Goal: Information Seeking & Learning: Learn about a topic

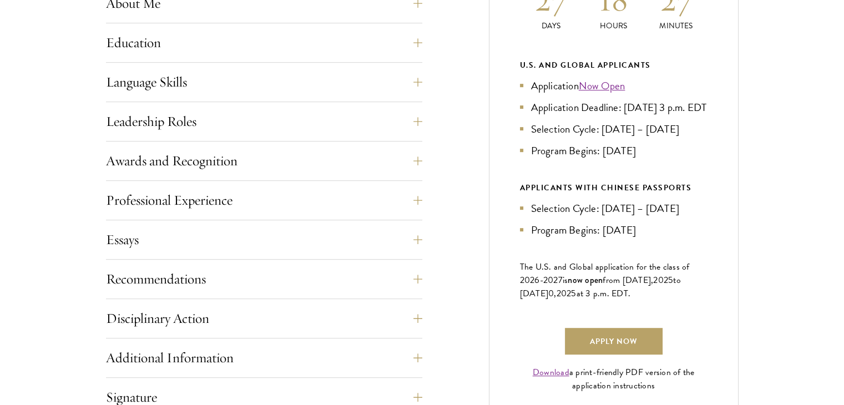
scroll to position [586, 0]
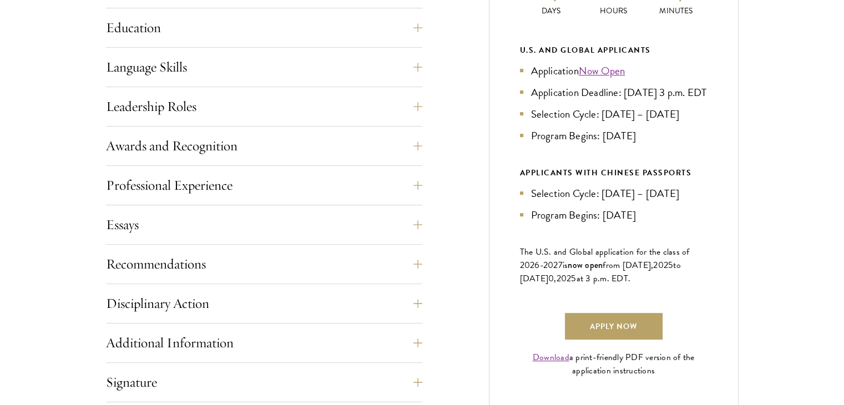
click at [637, 316] on div "Current Selection Cycle: Countdown to September 10, 2025 Application Deadline 2…" at bounding box center [614, 137] width 250 height 548
click at [639, 336] on link "Apply Now" at bounding box center [614, 326] width 98 height 27
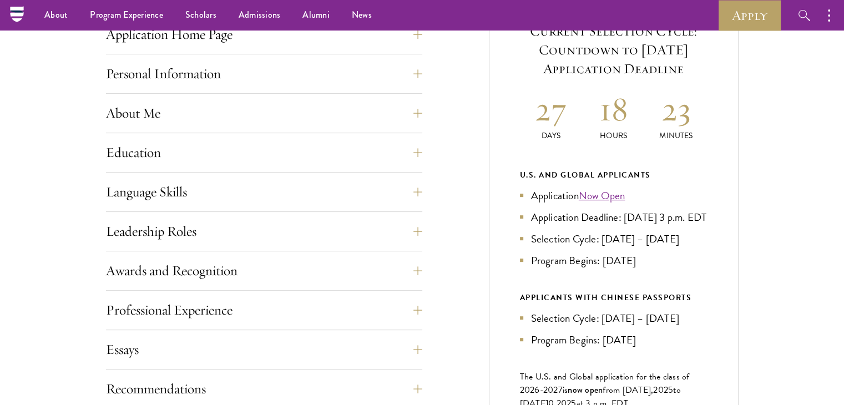
scroll to position [0, 0]
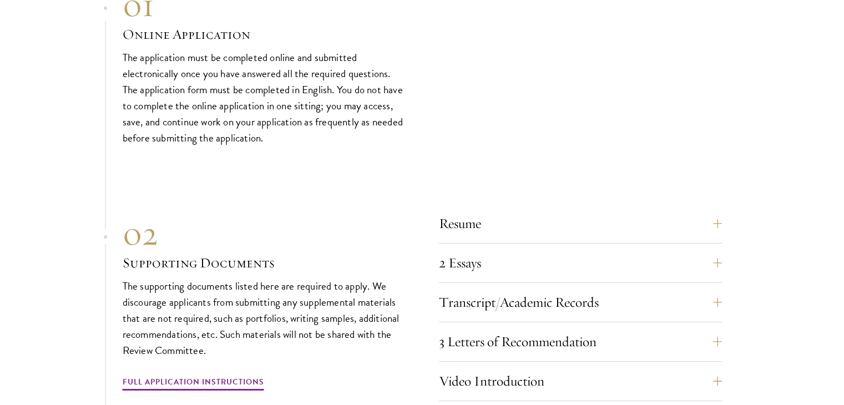
scroll to position [3715, 0]
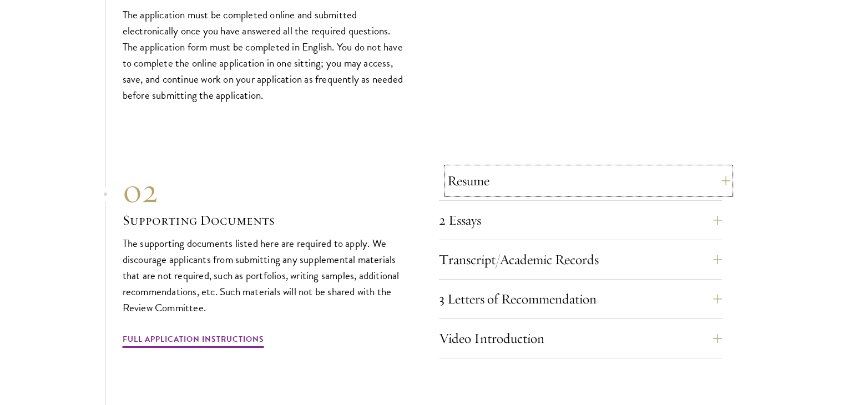
click at [688, 172] on button "Resume" at bounding box center [588, 181] width 283 height 27
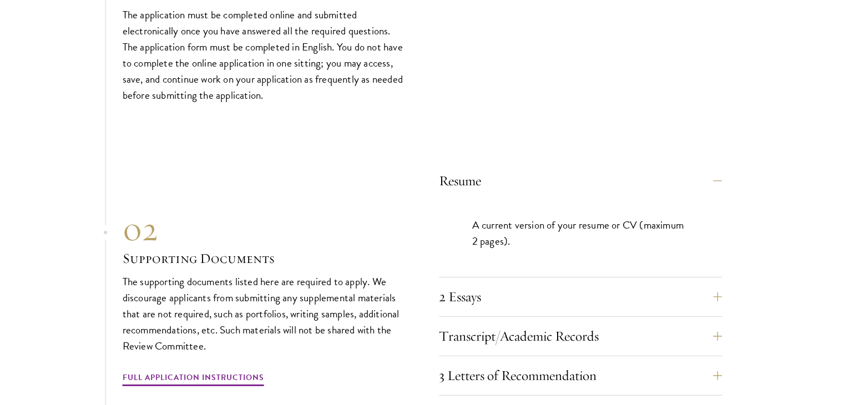
click at [793, 214] on section "01 Online Application 01 Online Application The application must be completed o…" at bounding box center [422, 324] width 844 height 764
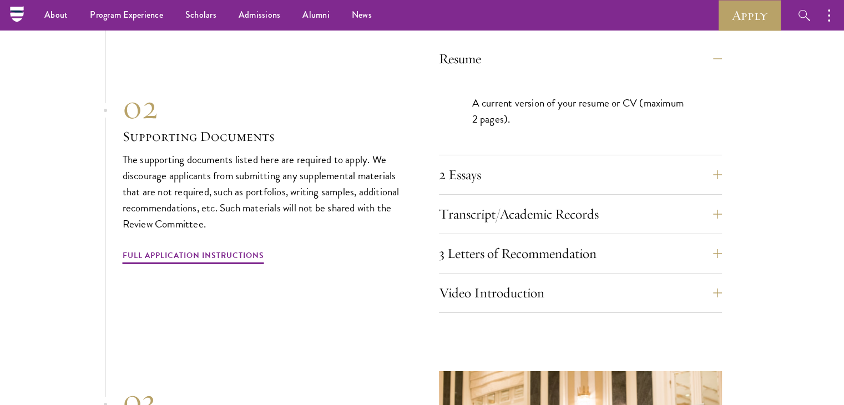
scroll to position [3801, 0]
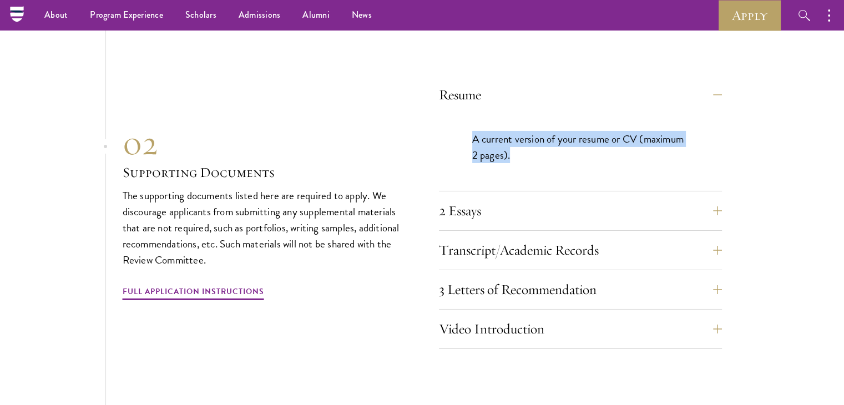
drag, startPoint x: 472, startPoint y: 132, endPoint x: 628, endPoint y: 149, distance: 157.0
click at [628, 149] on p "A current version of your resume or CV (maximum 2 pages)." at bounding box center [580, 147] width 216 height 32
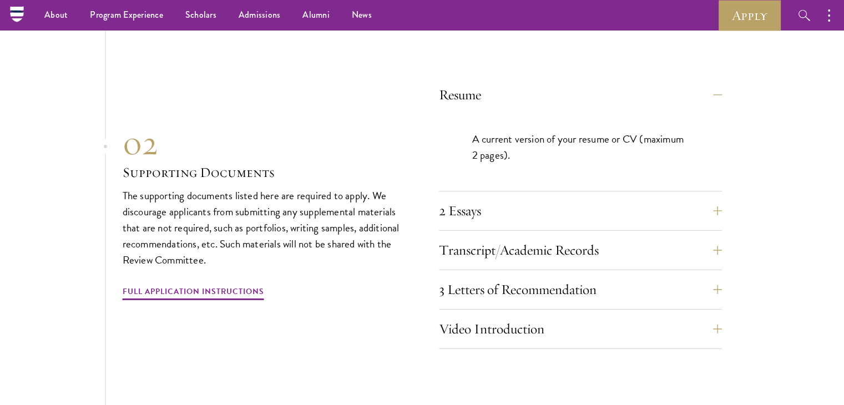
click at [628, 149] on p "A current version of your resume or CV (maximum 2 pages)." at bounding box center [580, 147] width 216 height 32
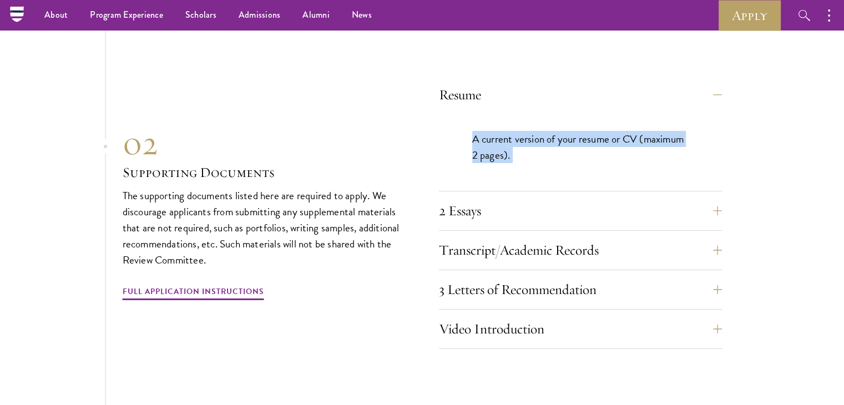
click at [628, 149] on p "A current version of your resume or CV (maximum 2 pages)." at bounding box center [580, 147] width 216 height 32
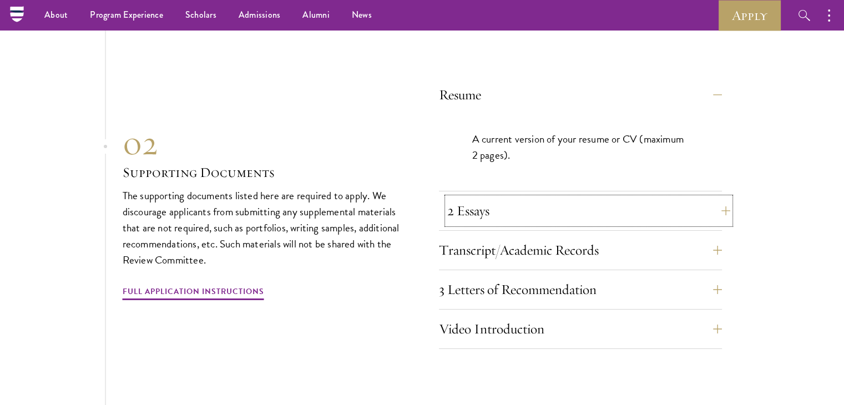
click at [701, 200] on button "2 Essays" at bounding box center [588, 211] width 283 height 27
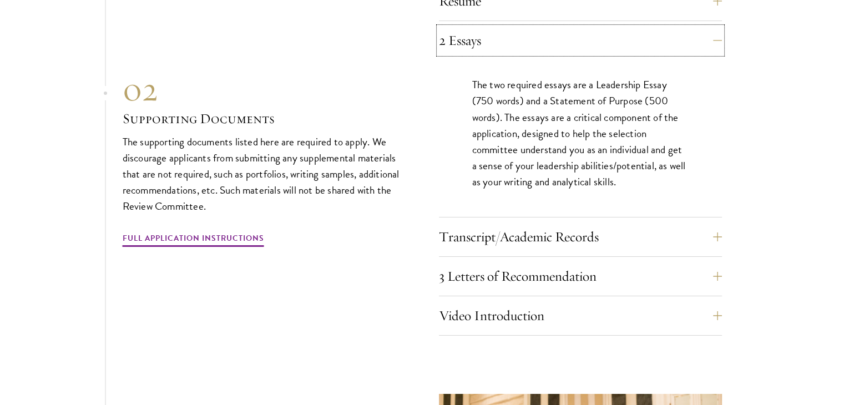
scroll to position [3902, 0]
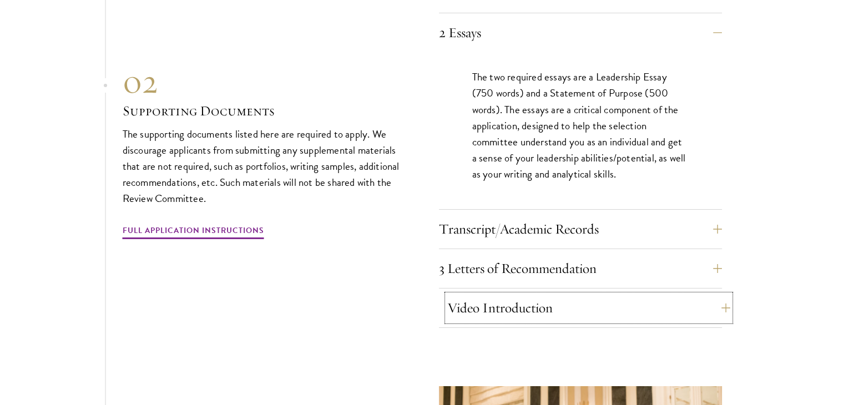
click at [683, 303] on button "Video Introduction" at bounding box center [588, 308] width 283 height 27
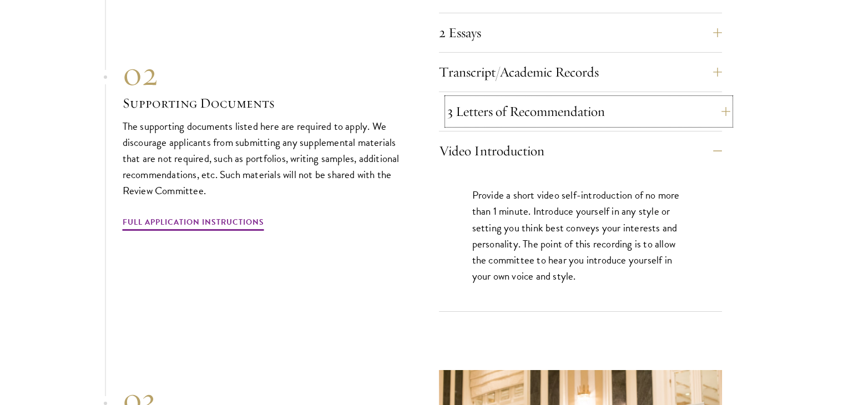
click at [630, 98] on button "3 Letters of Recommendation" at bounding box center [588, 111] width 283 height 27
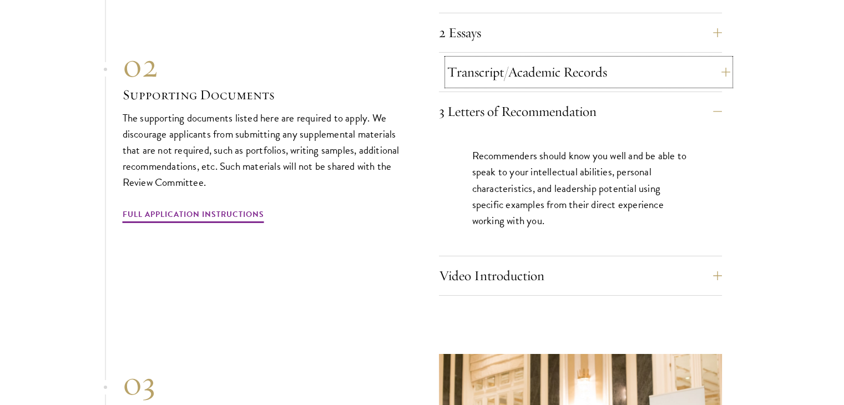
click at [614, 73] on button "Transcript/Academic Records" at bounding box center [588, 72] width 283 height 27
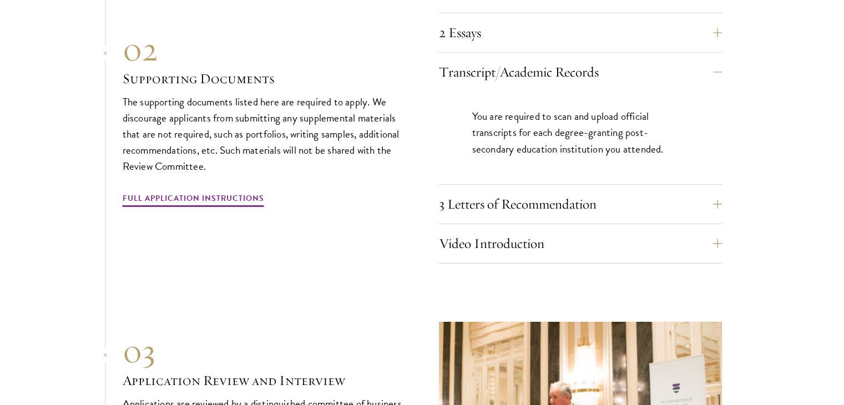
click at [788, 131] on section "01 Online Application 01 Online Application The application must be completed o…" at bounding box center [422, 145] width 844 height 780
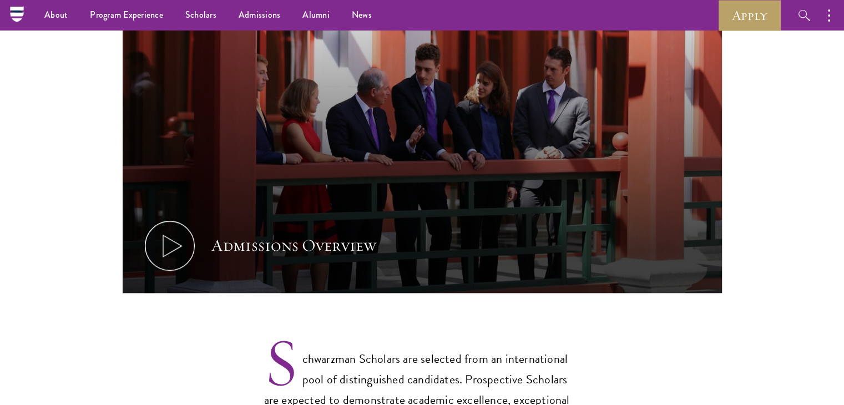
scroll to position [0, 0]
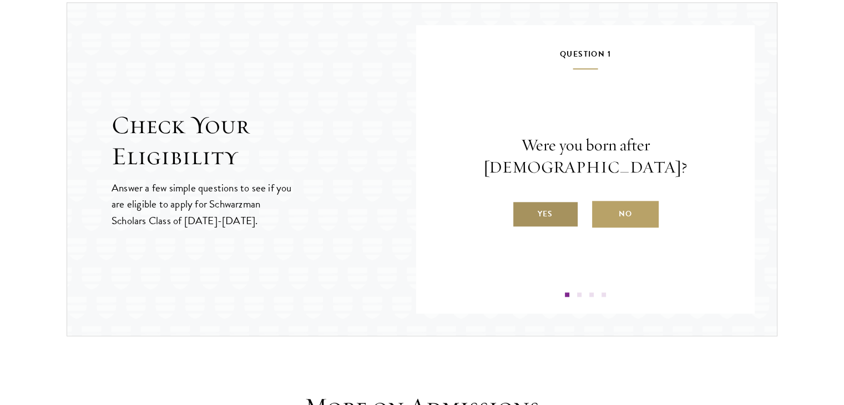
click at [567, 206] on label "Yes" at bounding box center [545, 214] width 67 height 27
click at [522, 206] on input "Yes" at bounding box center [517, 207] width 10 height 10
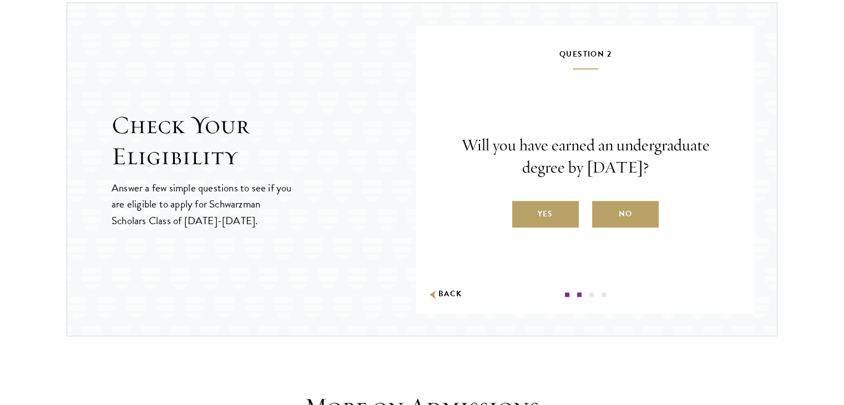
drag, startPoint x: 523, startPoint y: 156, endPoint x: 657, endPoint y: 175, distance: 135.1
click at [657, 175] on p "Will you have earned an undergraduate degree by August 1, 2026?" at bounding box center [586, 156] width 272 height 44
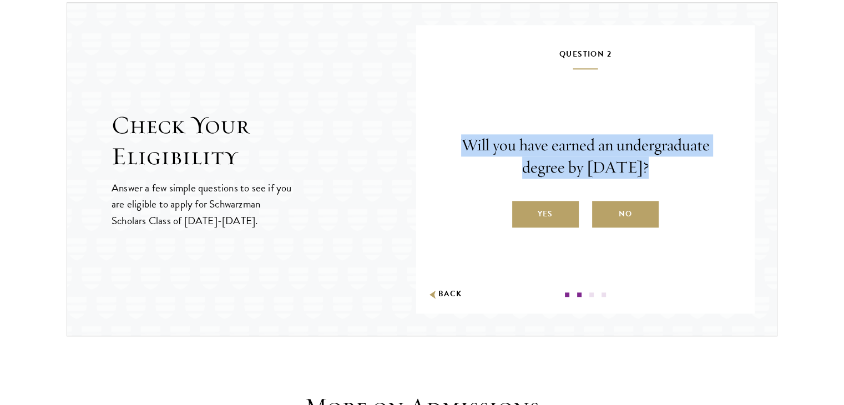
click at [657, 175] on p "Will you have earned an undergraduate degree by August 1, 2026?" at bounding box center [586, 156] width 272 height 44
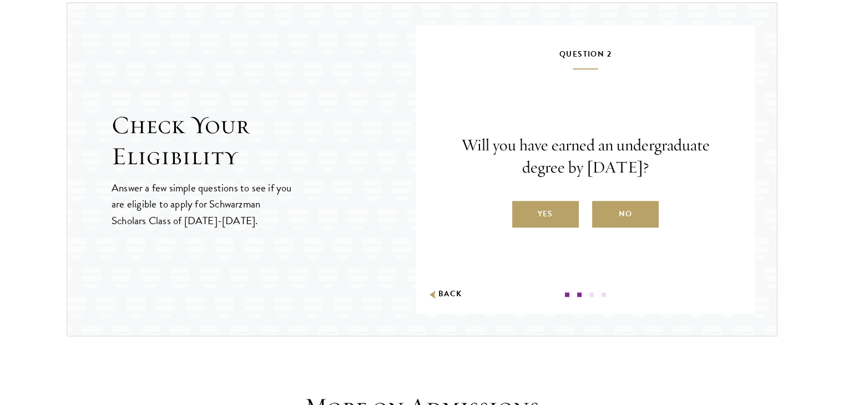
click at [546, 226] on div "Question 2 Will you have earned an undergraduate degree by August 1, 2026? Yes …" at bounding box center [586, 172] width 272 height 250
click at [540, 213] on label "Yes" at bounding box center [545, 214] width 67 height 27
click at [522, 212] on input "Yes" at bounding box center [517, 207] width 10 height 10
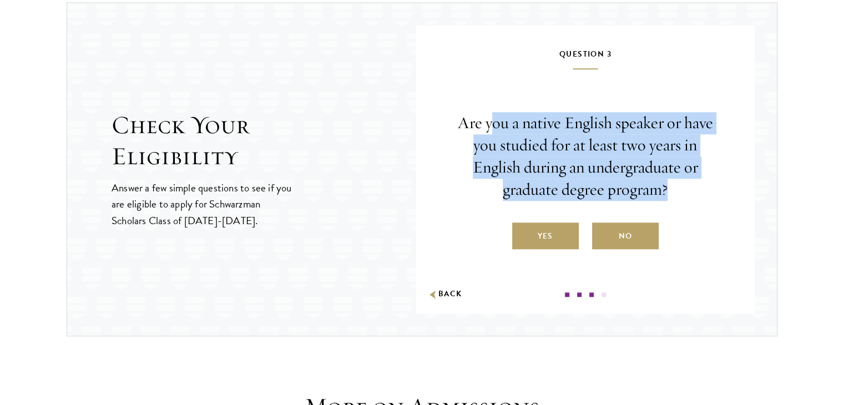
drag, startPoint x: 494, startPoint y: 125, endPoint x: 675, endPoint y: 194, distance: 193.6
click at [675, 194] on p "Are you a native English speaker or have you studied for at least two years in …" at bounding box center [586, 156] width 272 height 89
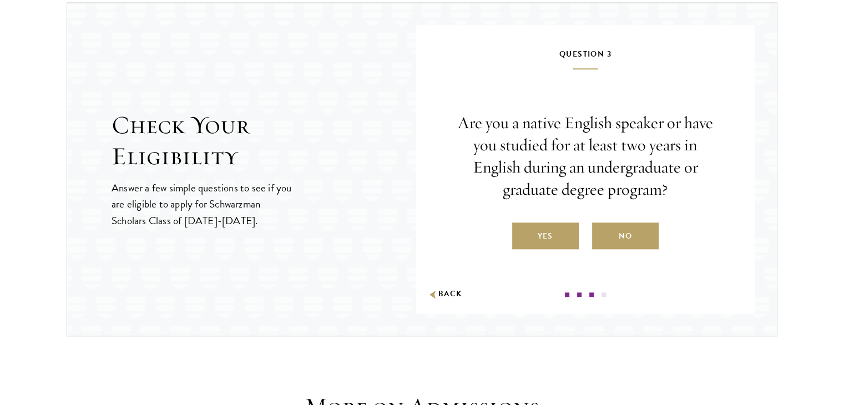
click at [672, 191] on p "Are you a native English speaker or have you studied for at least two years in …" at bounding box center [586, 156] width 272 height 89
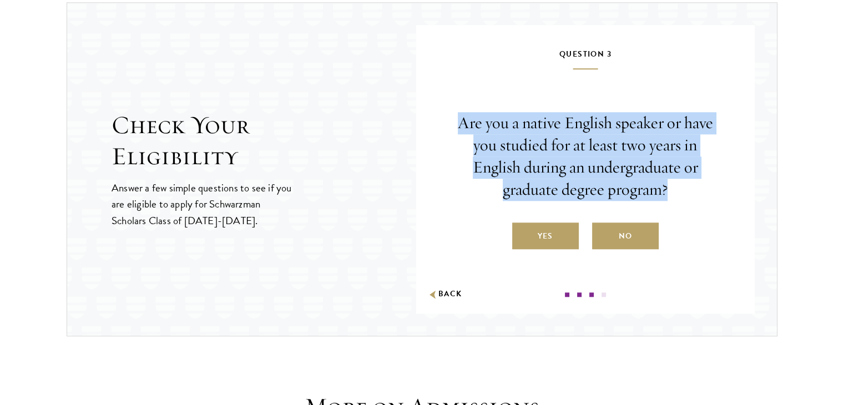
click at [672, 191] on p "Are you a native English speaker or have you studied for at least two years in …" at bounding box center [586, 156] width 272 height 89
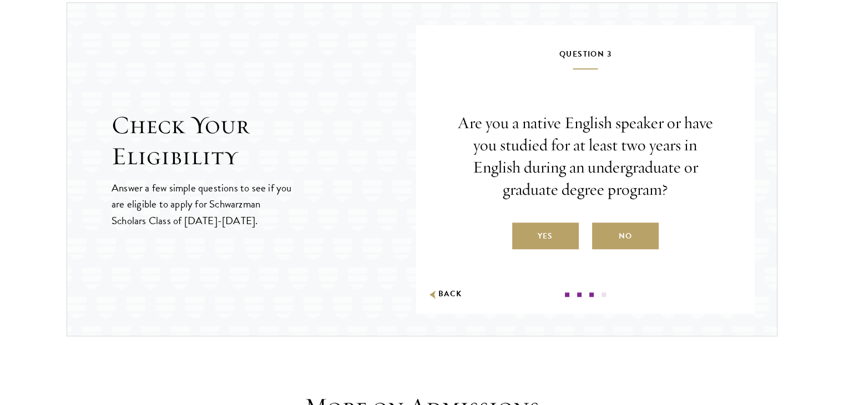
click at [546, 123] on p "Are you a native English speaker or have you studied for at least two years in …" at bounding box center [586, 156] width 272 height 89
click at [609, 129] on p "Are you a native English speaker or have you studied for at least two years in …" at bounding box center [586, 156] width 272 height 89
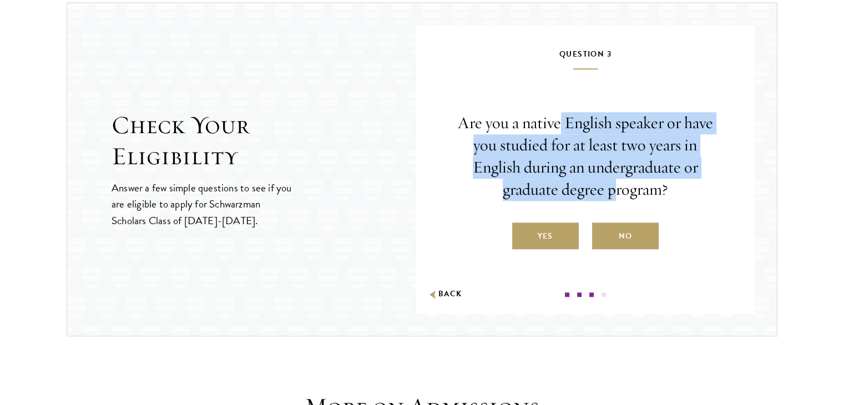
drag, startPoint x: 560, startPoint y: 123, endPoint x: 621, endPoint y: 187, distance: 88.7
click at [621, 187] on p "Are you a native English speaker or have you studied for at least two years in …" at bounding box center [586, 156] width 272 height 89
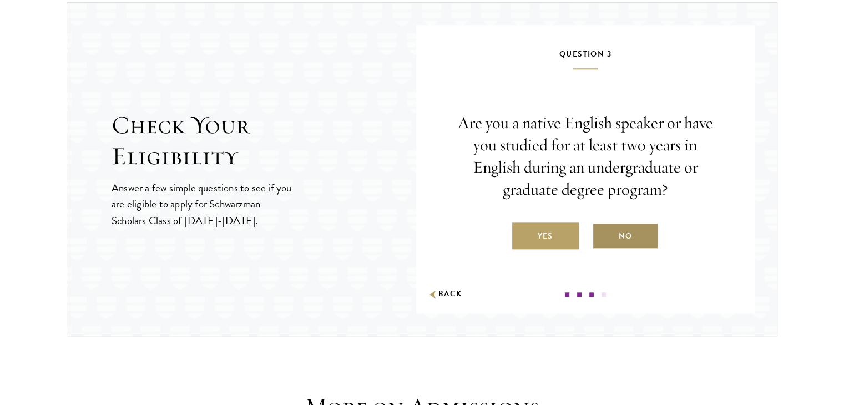
click at [624, 228] on label "No" at bounding box center [625, 236] width 67 height 27
click at [602, 228] on input "No" at bounding box center [597, 229] width 10 height 10
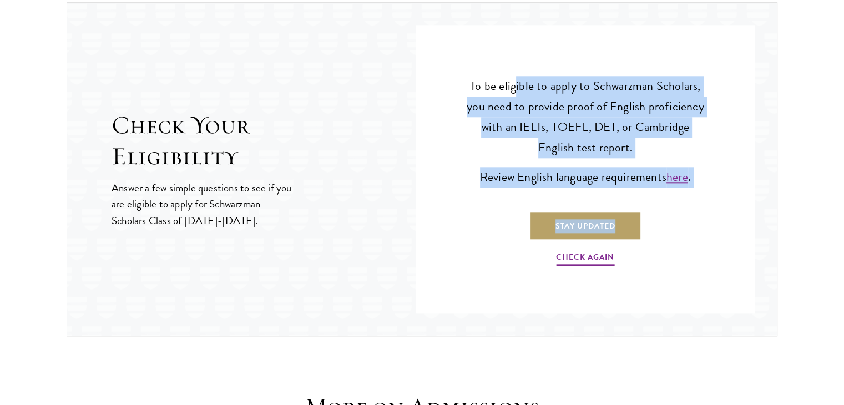
drag, startPoint x: 515, startPoint y: 73, endPoint x: 654, endPoint y: 210, distance: 195.5
click at [654, 210] on div "To be eligible to apply to Schwarzman Scholars, you need to provide proof of En…" at bounding box center [586, 172] width 272 height 250
click at [602, 198] on p "Stay Updated" at bounding box center [585, 214] width 239 height 52
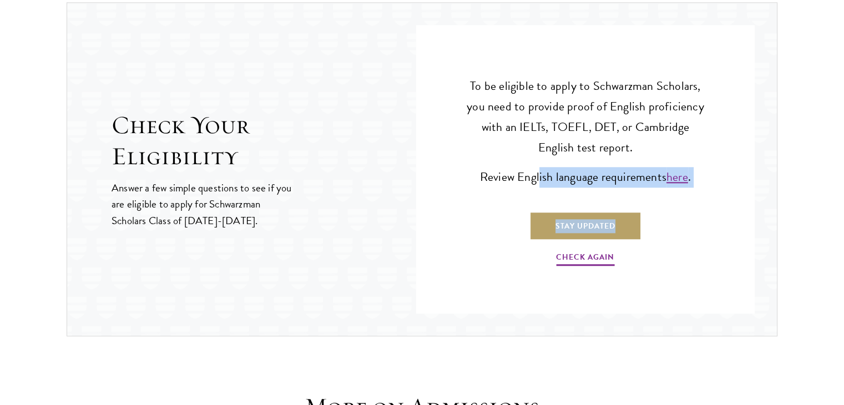
drag, startPoint x: 537, startPoint y: 174, endPoint x: 657, endPoint y: 206, distance: 123.5
click at [657, 206] on div "To be eligible to apply to Schwarzman Scholars, you need to provide proof of En…" at bounding box center [586, 172] width 272 height 250
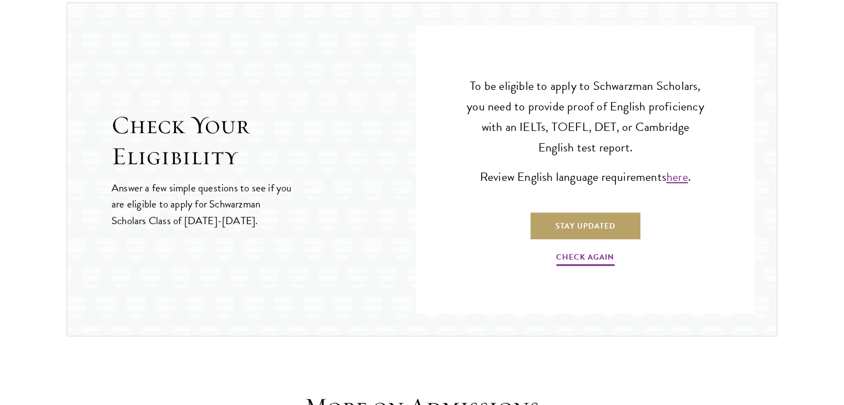
click at [657, 206] on p "Stay Updated" at bounding box center [585, 214] width 239 height 52
click at [597, 256] on link "Check Again" at bounding box center [585, 258] width 58 height 17
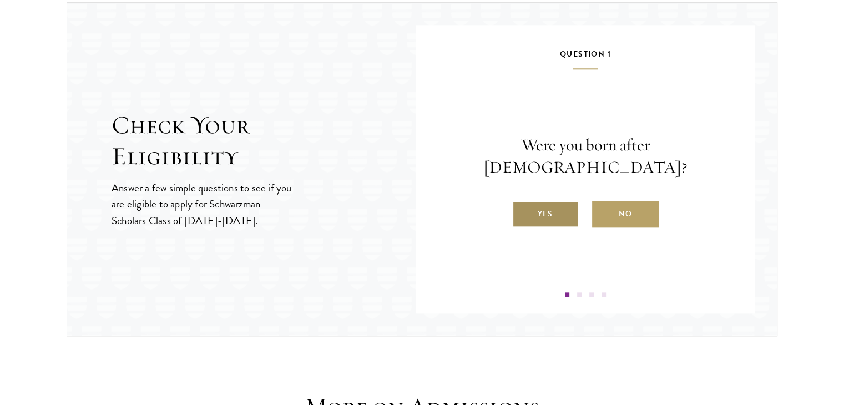
click at [560, 209] on label "Yes" at bounding box center [545, 214] width 67 height 27
click at [522, 209] on input "Yes" at bounding box center [517, 207] width 10 height 10
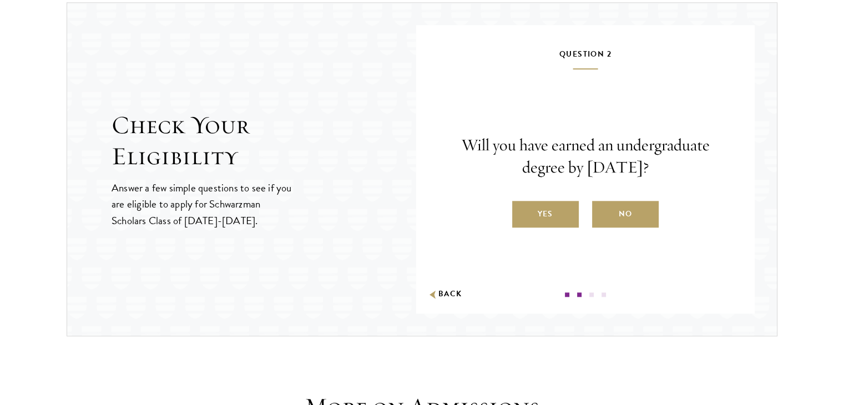
click at [560, 209] on label "Yes" at bounding box center [545, 214] width 67 height 27
click at [522, 209] on input "Yes" at bounding box center [517, 207] width 10 height 10
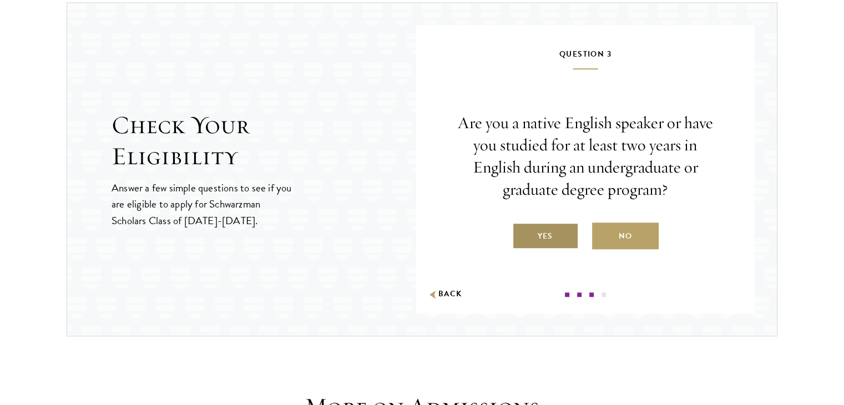
click at [550, 233] on label "Yes" at bounding box center [545, 236] width 67 height 27
click at [522, 233] on input "Yes" at bounding box center [517, 229] width 10 height 10
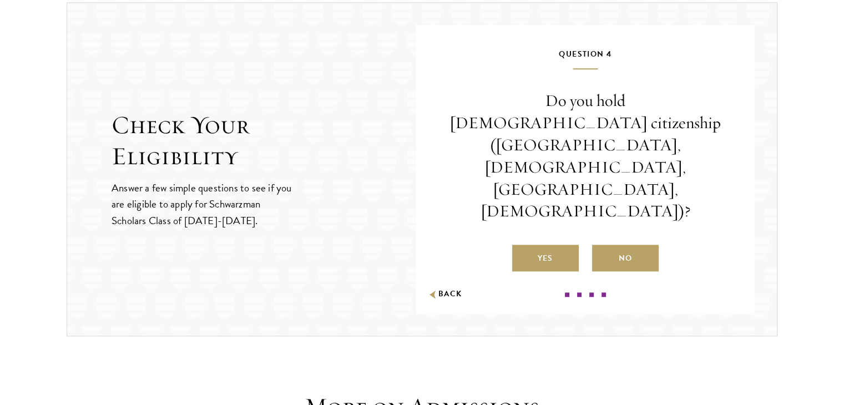
drag, startPoint x: 471, startPoint y: 140, endPoint x: 677, endPoint y: 181, distance: 210.5
click at [677, 181] on div "Do you hold Chinese citizenship (Chinese mainland, Hong Kong, Macau, Taiwan)? Y…" at bounding box center [586, 181] width 272 height 182
click at [619, 245] on label "No" at bounding box center [625, 258] width 67 height 27
click at [602, 246] on input "No" at bounding box center [597, 251] width 10 height 10
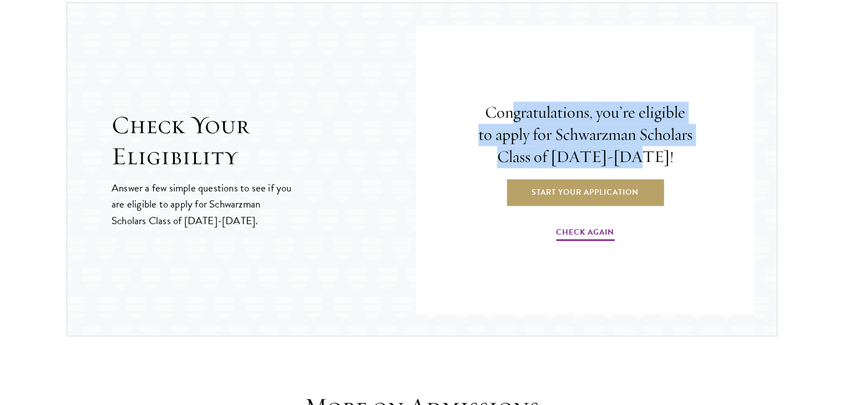
drag, startPoint x: 508, startPoint y: 116, endPoint x: 704, endPoint y: 160, distance: 200.4
click at [704, 160] on div "Congratulations, you’re eligible to apply for Schwarzman Scholars Class of 2026…" at bounding box center [586, 172] width 272 height 250
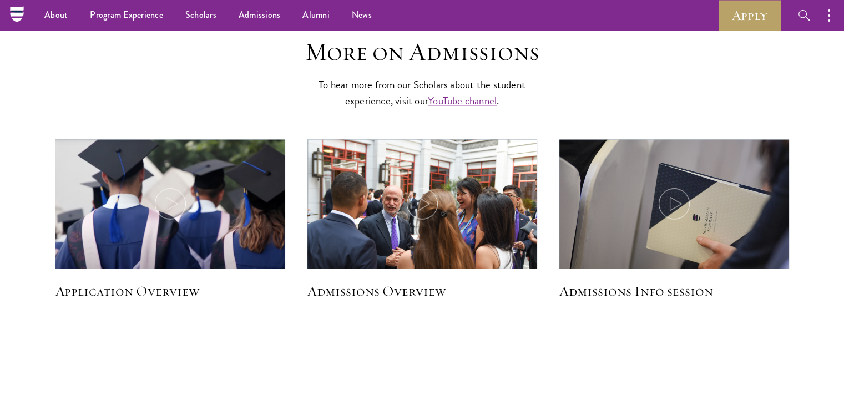
scroll to position [1511, 0]
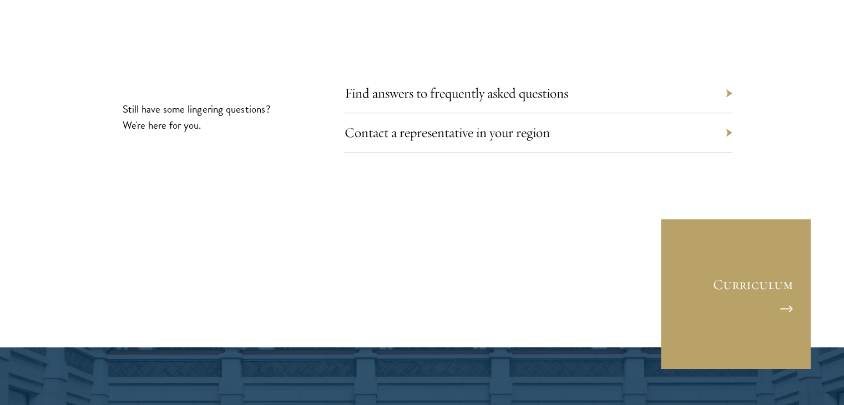
scroll to position [5239, 0]
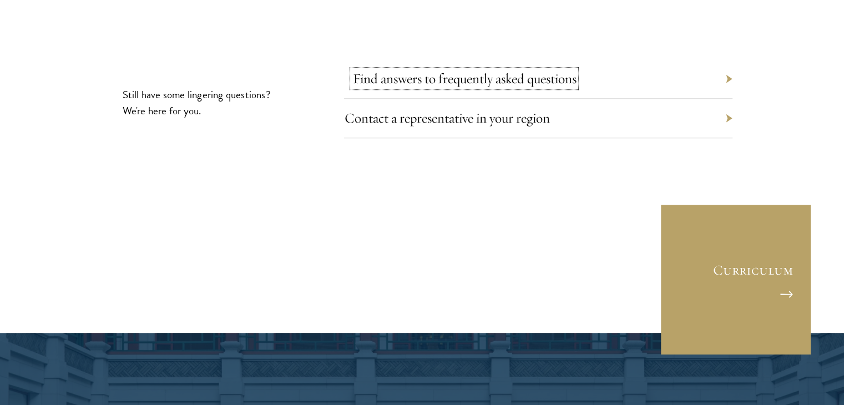
click at [482, 70] on link "Find answers to frequently asked questions" at bounding box center [464, 78] width 224 height 17
